Goal: Transaction & Acquisition: Book appointment/travel/reservation

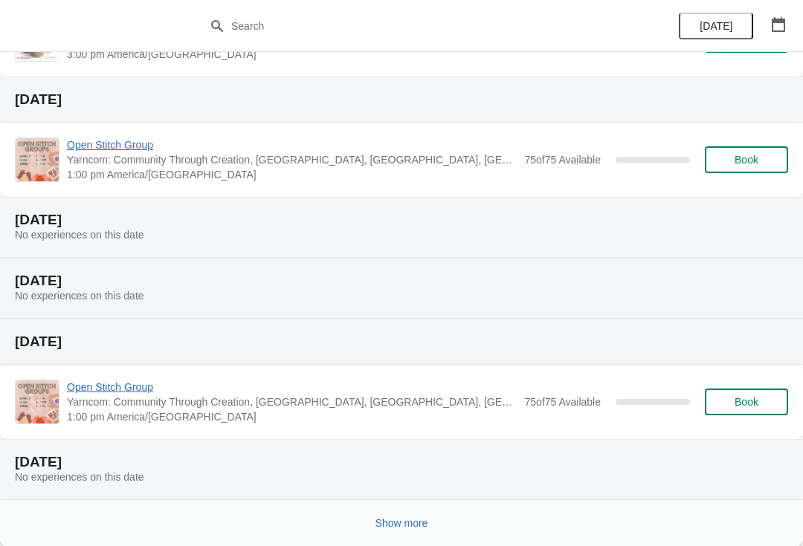
scroll to position [392, 0]
click at [398, 522] on span "Show more" at bounding box center [401, 523] width 53 height 12
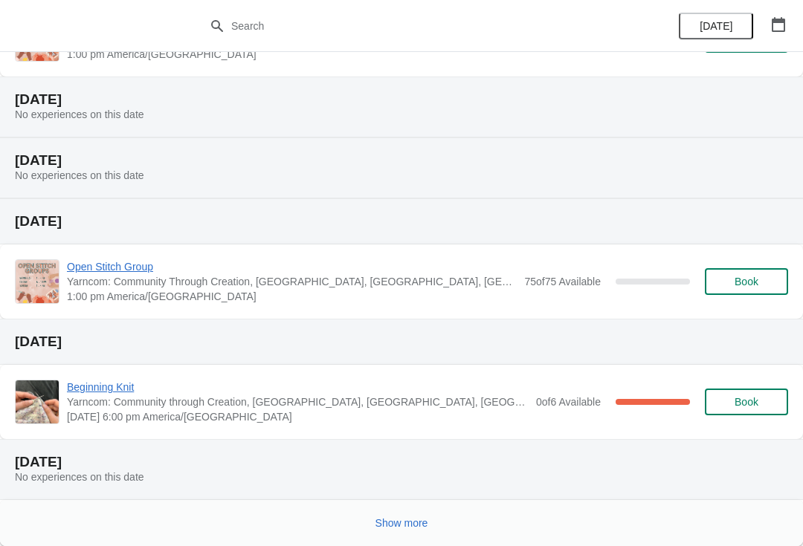
scroll to position [1176, 0]
click at [418, 513] on button "Show more" at bounding box center [401, 523] width 65 height 27
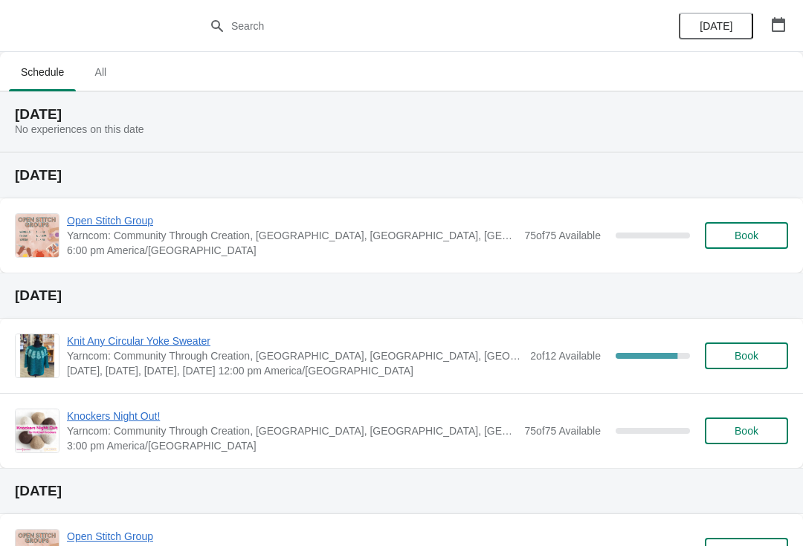
scroll to position [0, 0]
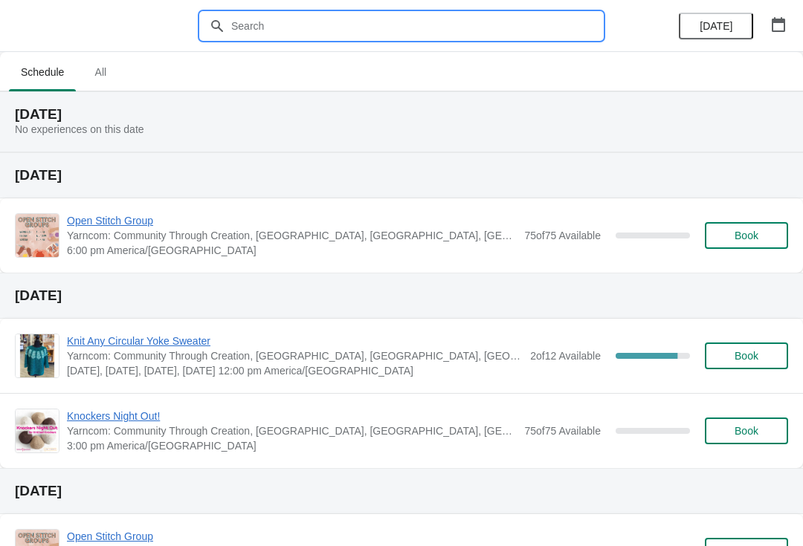
click at [349, 36] on input "text" at bounding box center [416, 26] width 372 height 27
type input "B"
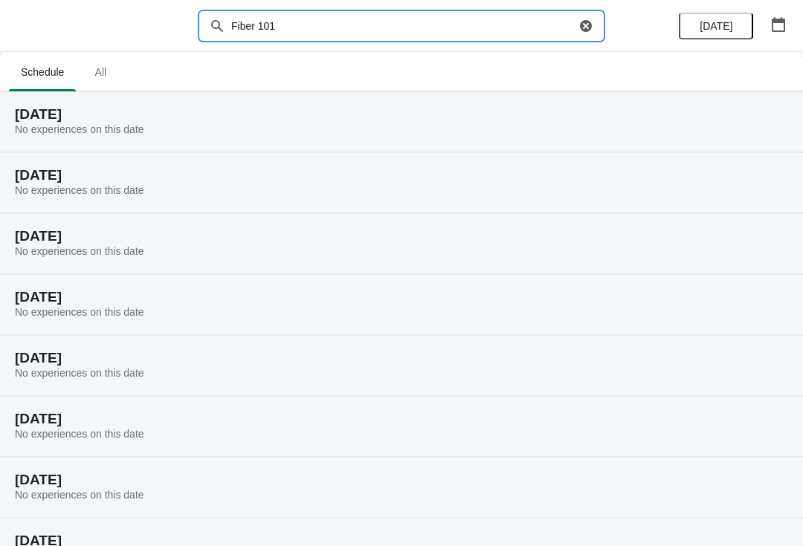
type input "Fiber 101"
click at [96, 80] on span "All" at bounding box center [100, 72] width 37 height 27
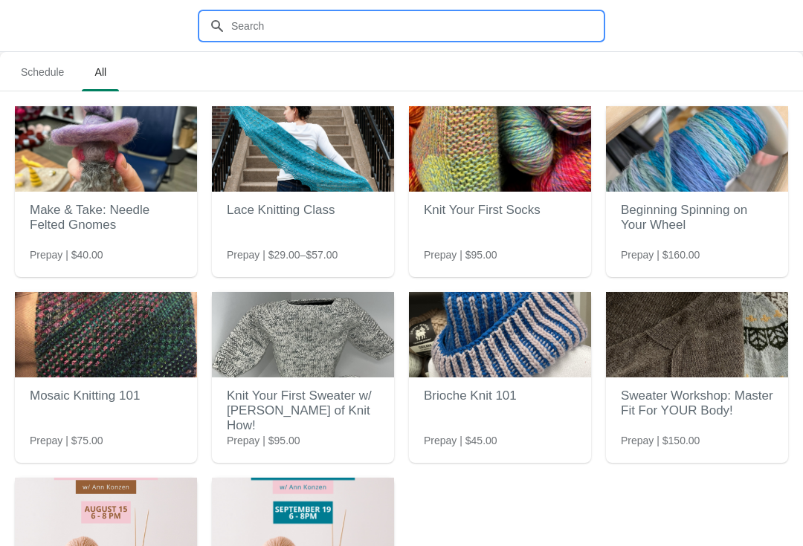
click at [324, 25] on input "text" at bounding box center [416, 26] width 372 height 27
type input "Fiber 101"
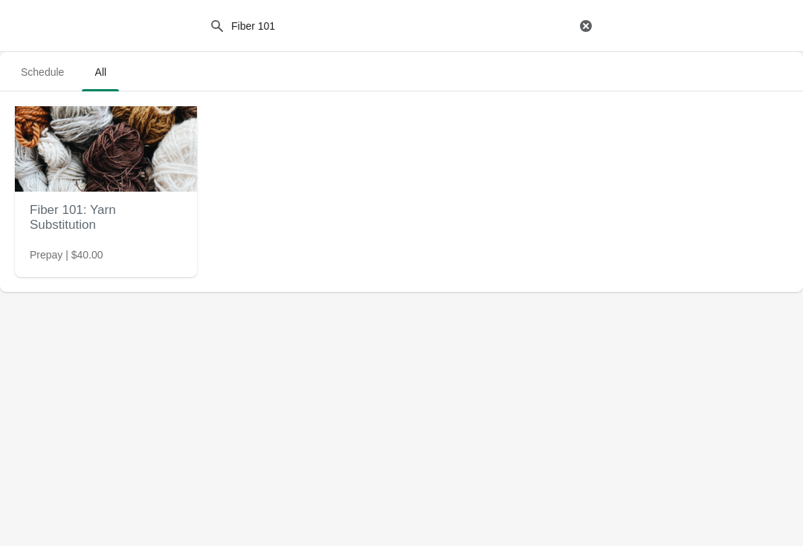
click at [149, 219] on h2 "Fiber 101: Yarn Substitution" at bounding box center [106, 217] width 152 height 45
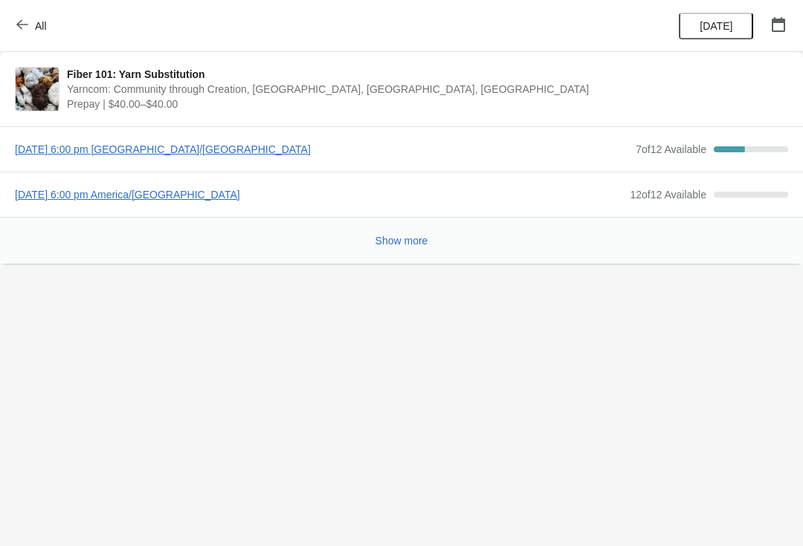
click at [125, 152] on span "[DATE] 6:00 pm [GEOGRAPHIC_DATA]/[GEOGRAPHIC_DATA]" at bounding box center [321, 149] width 613 height 15
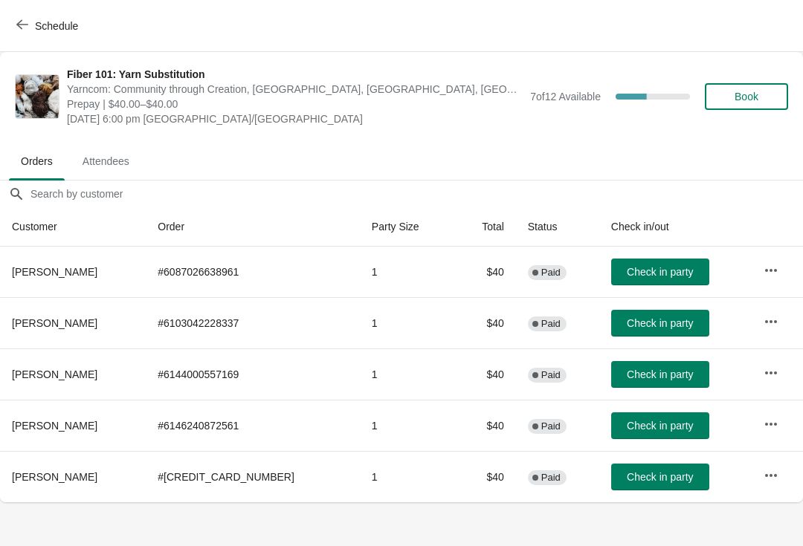
click at [747, 109] on button "Book" at bounding box center [746, 96] width 83 height 27
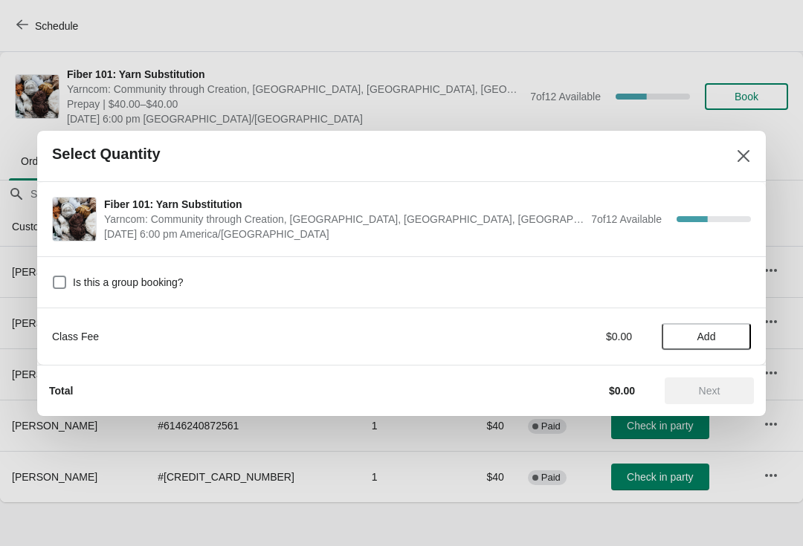
click at [689, 331] on span "Add" at bounding box center [706, 337] width 62 height 12
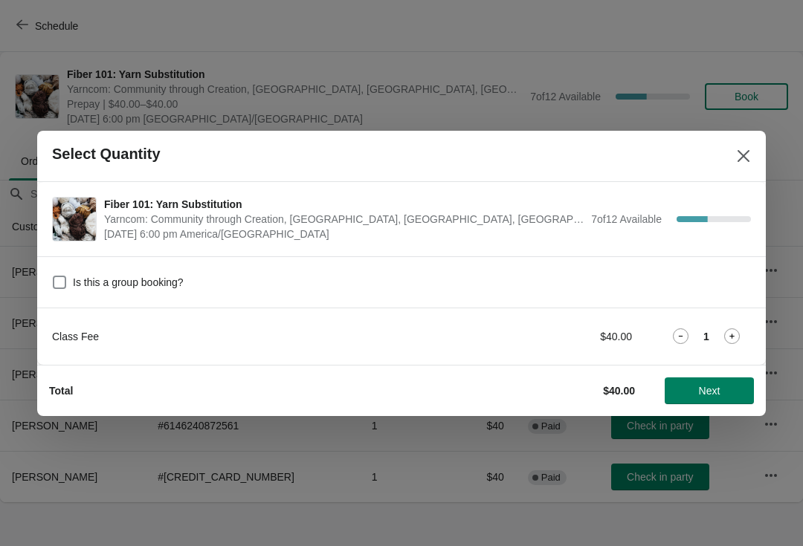
click at [706, 388] on span "Next" at bounding box center [710, 391] width 22 height 12
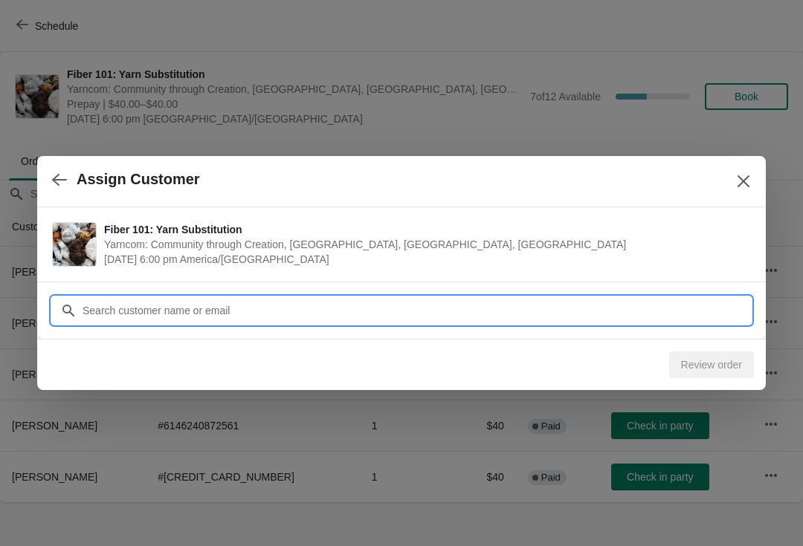
click at [471, 316] on input "Customer" at bounding box center [416, 310] width 669 height 27
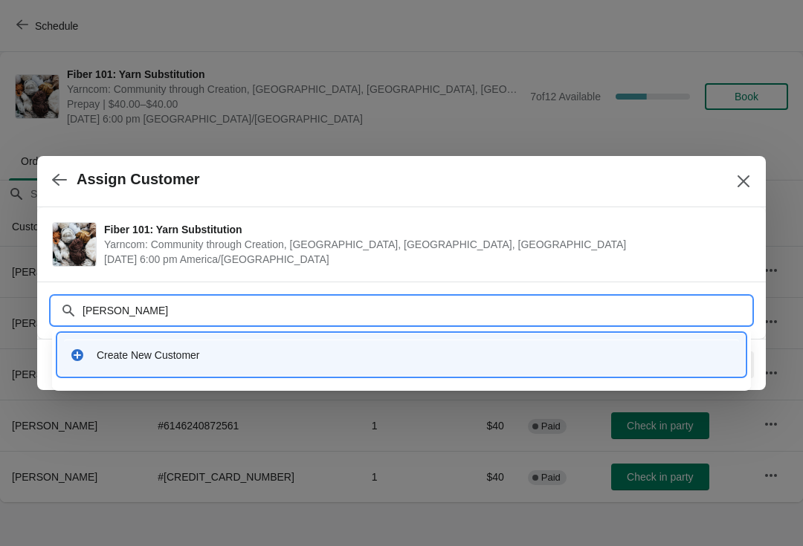
type input "[PERSON_NAME]"
click at [419, 356] on div "Create New Customer" at bounding box center [415, 355] width 636 height 15
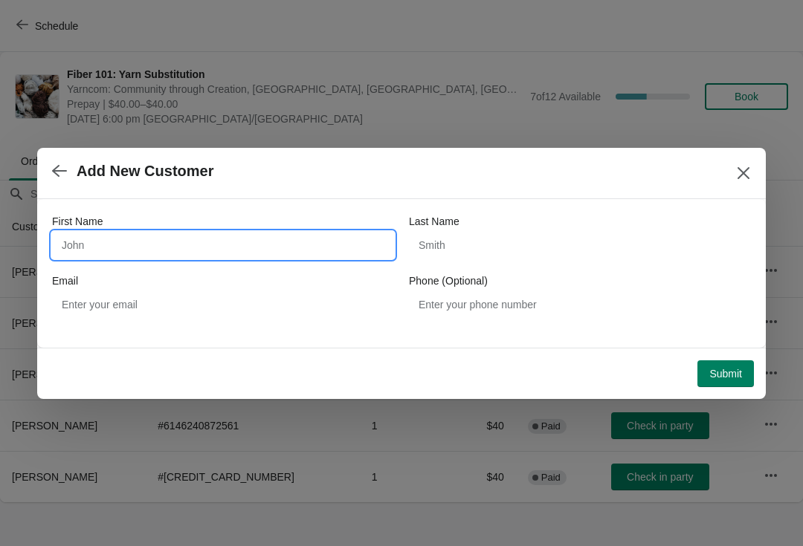
click at [294, 240] on input "First Name" at bounding box center [223, 245] width 342 height 27
type input "Joy"
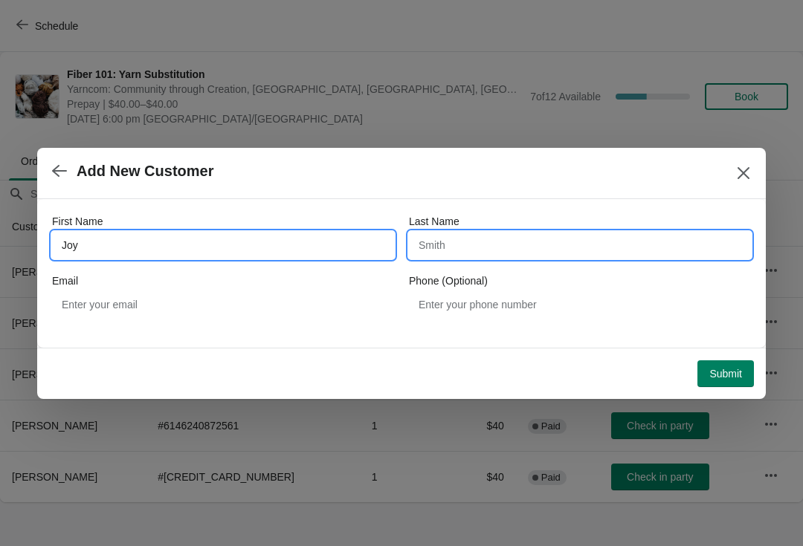
click at [589, 258] on input "Last Name" at bounding box center [580, 245] width 342 height 27
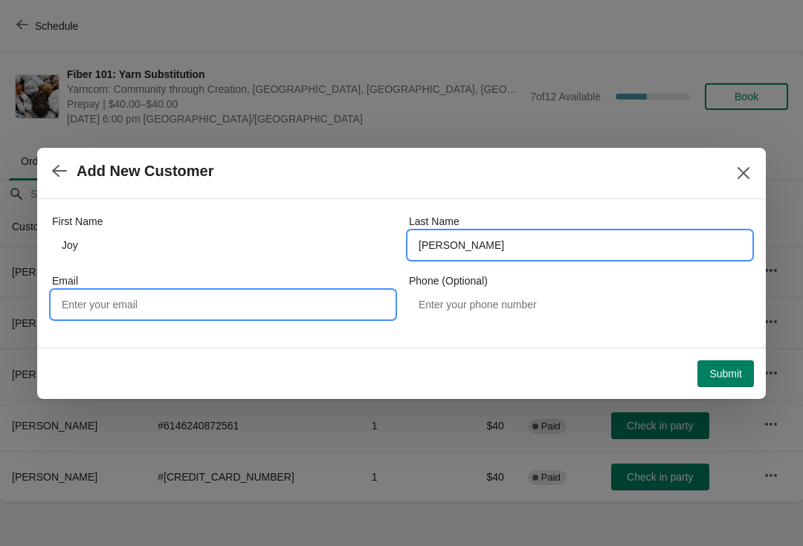
click at [282, 312] on input "Email" at bounding box center [223, 304] width 342 height 27
click at [502, 241] on input "[PERSON_NAME]" at bounding box center [580, 245] width 342 height 27
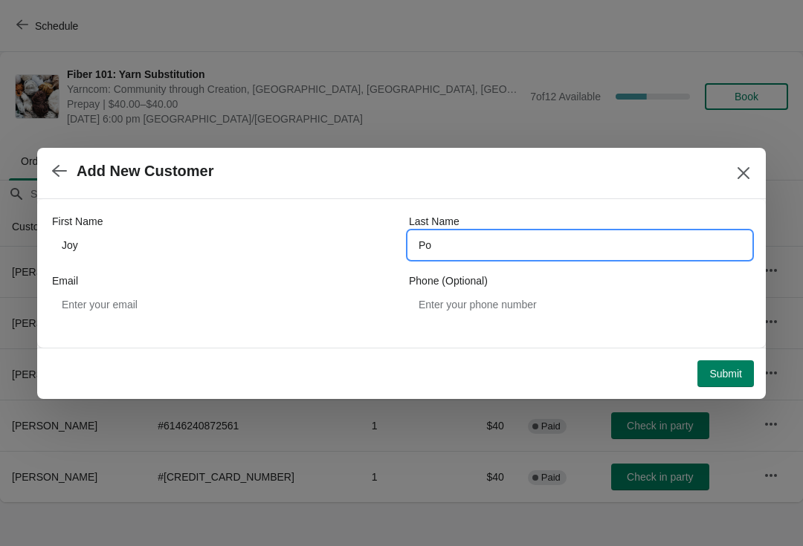
type input "P"
type input "[PERSON_NAME]"
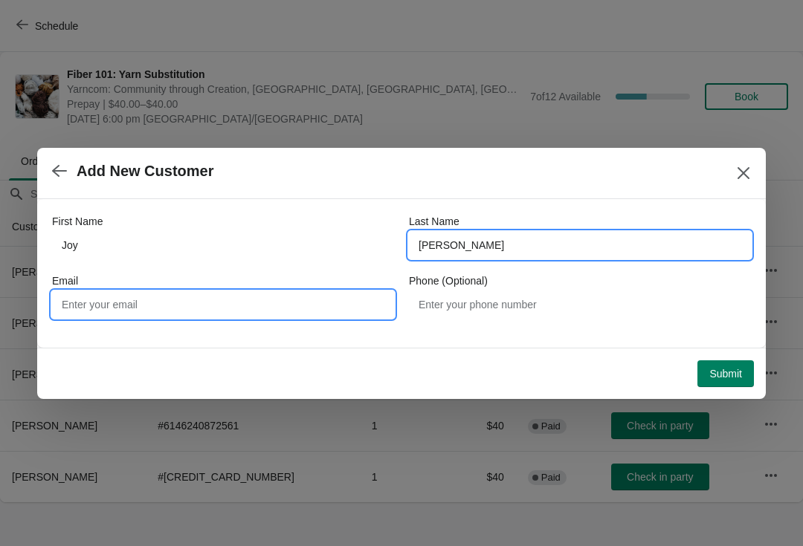
click at [250, 305] on input "Email" at bounding box center [223, 304] width 342 height 27
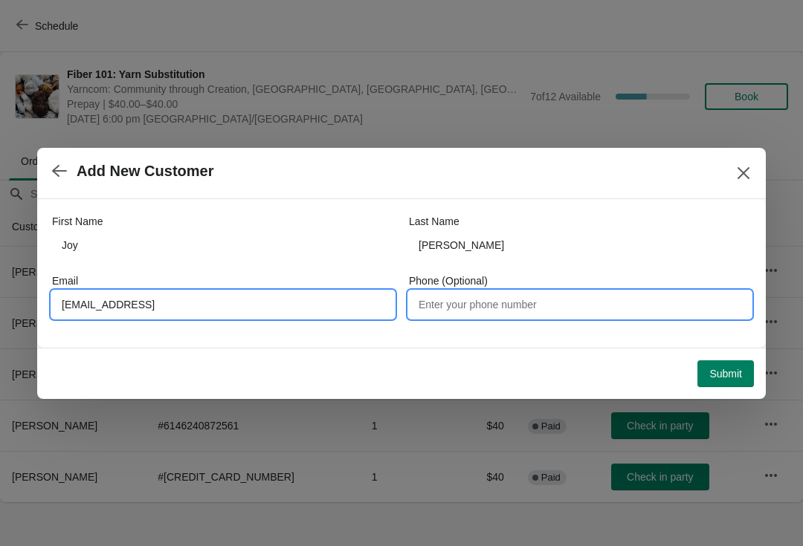
click at [355, 302] on input "[EMAIL_ADDRESS]" at bounding box center [223, 304] width 342 height 27
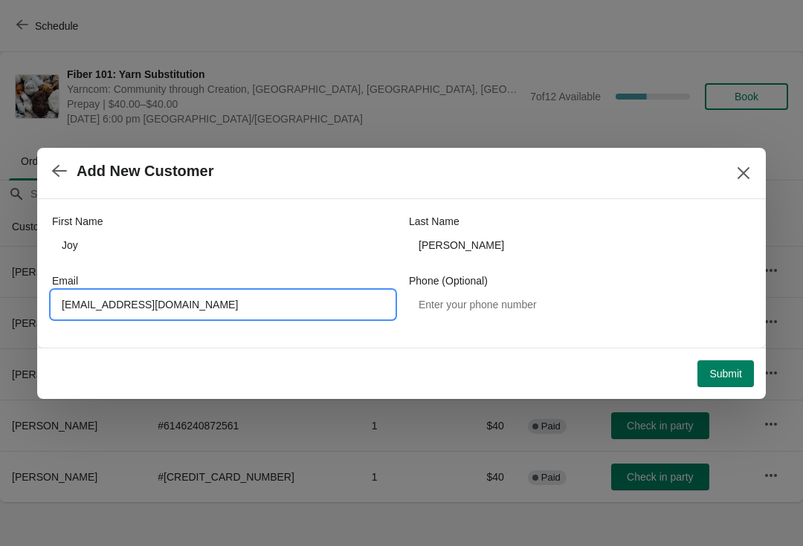
type input "[EMAIL_ADDRESS][DOMAIN_NAME]"
click at [729, 372] on span "Submit" at bounding box center [725, 374] width 33 height 12
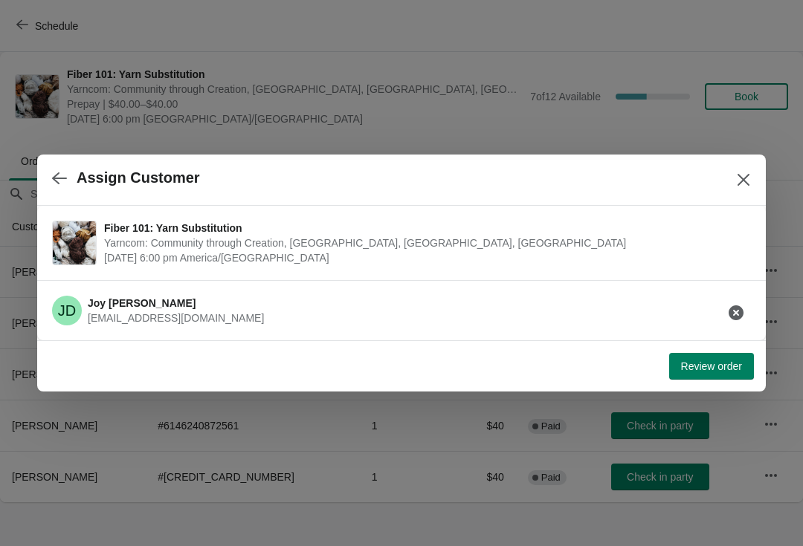
click at [718, 364] on span "Review order" at bounding box center [711, 366] width 61 height 12
